Goal: Find specific page/section: Find specific page/section

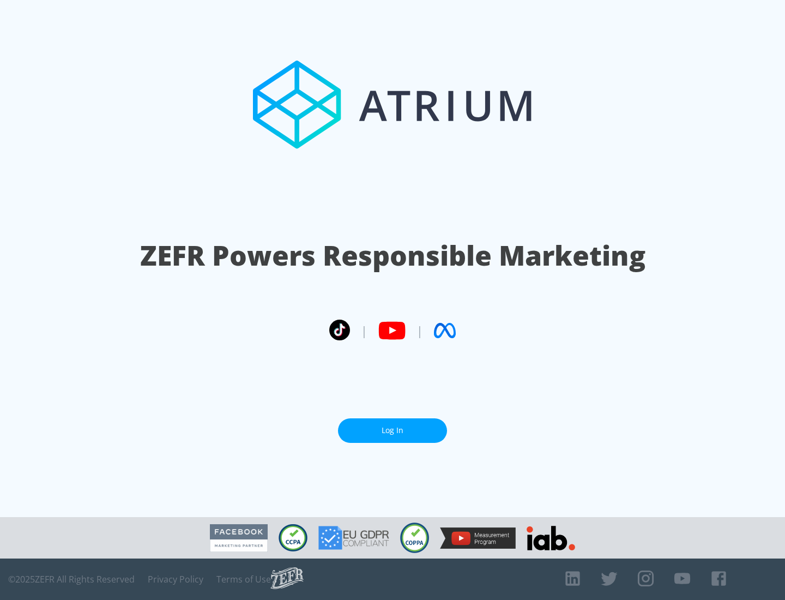
click at [392, 426] on link "Log In" at bounding box center [392, 430] width 109 height 25
